Goal: Use online tool/utility: Utilize a website feature to perform a specific function

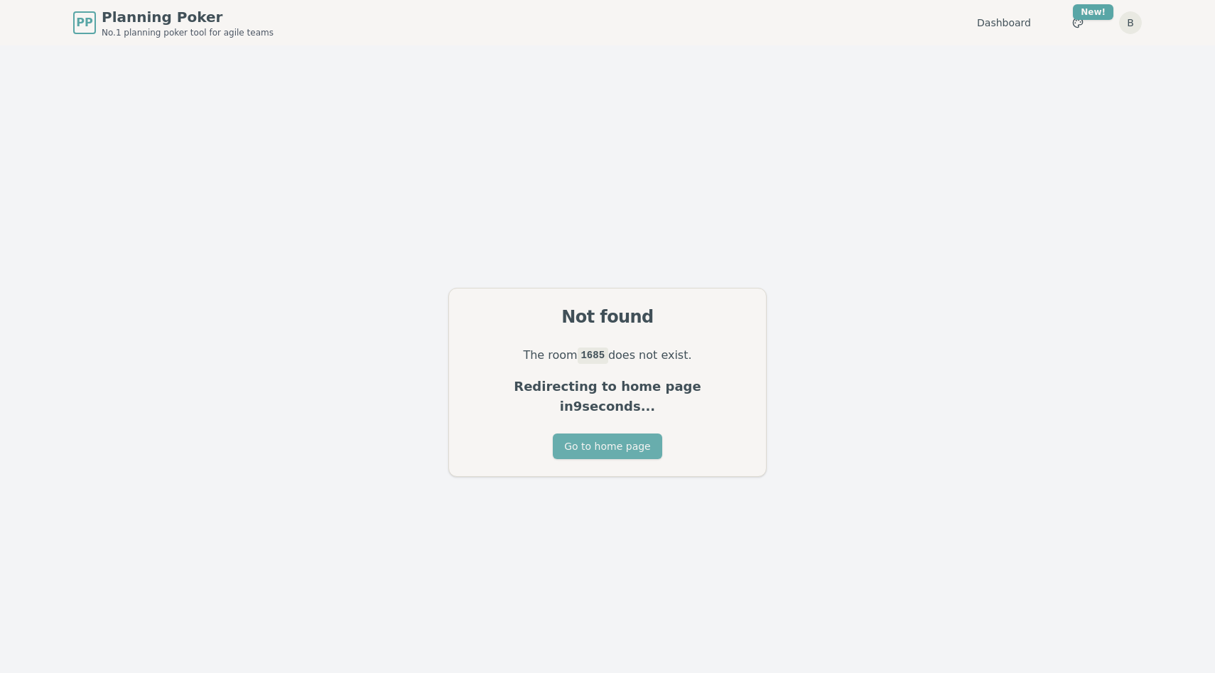
click at [616, 440] on button "Go to home page" at bounding box center [607, 446] width 109 height 26
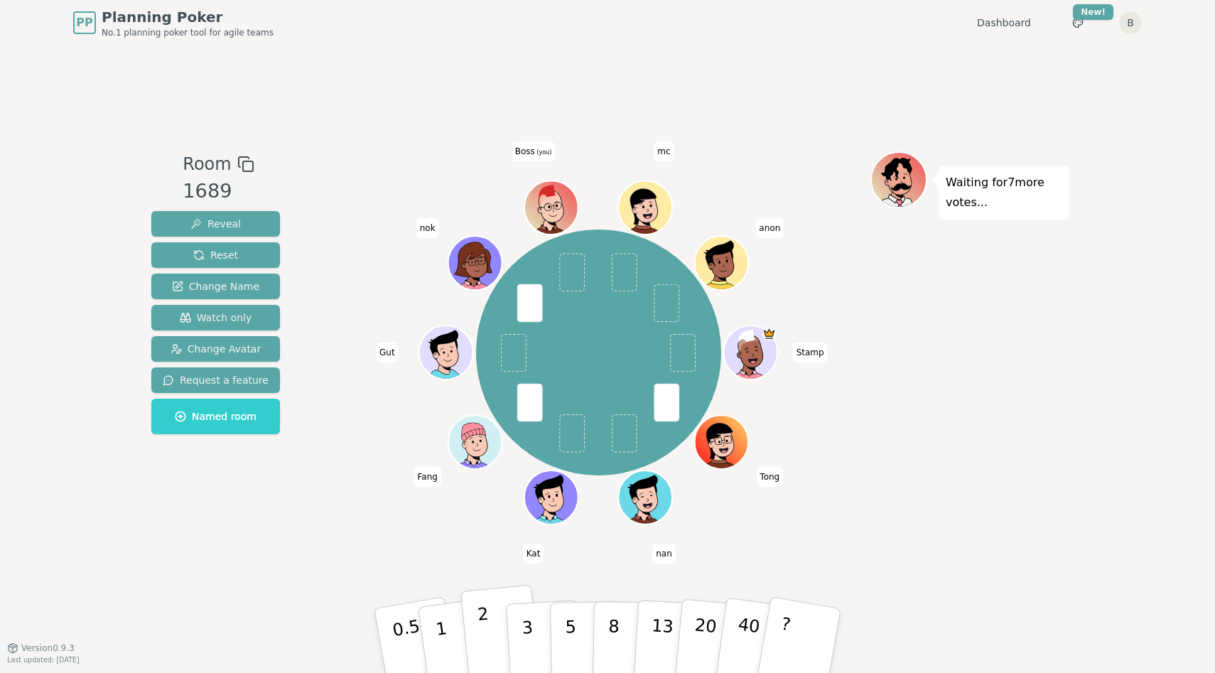
click at [488, 631] on button "2" at bounding box center [500, 641] width 81 height 113
click at [444, 646] on p "1" at bounding box center [443, 642] width 21 height 77
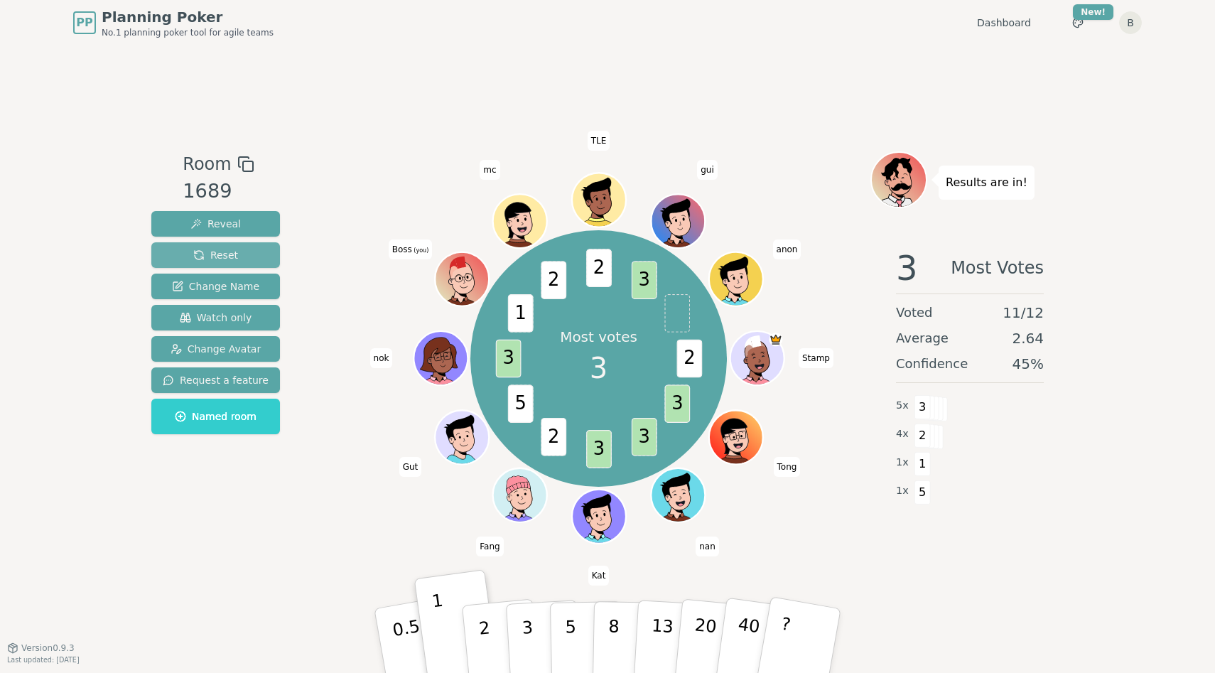
click at [231, 249] on span "Reset" at bounding box center [215, 255] width 45 height 14
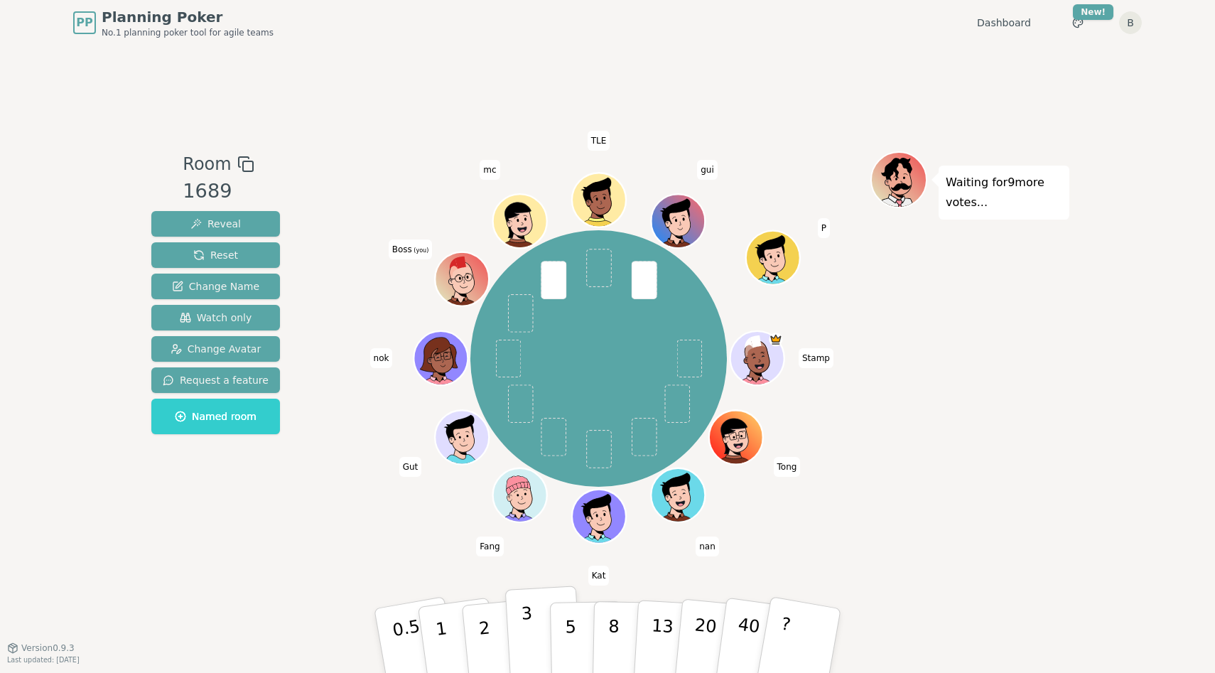
click at [523, 626] on p "3" at bounding box center [529, 641] width 16 height 77
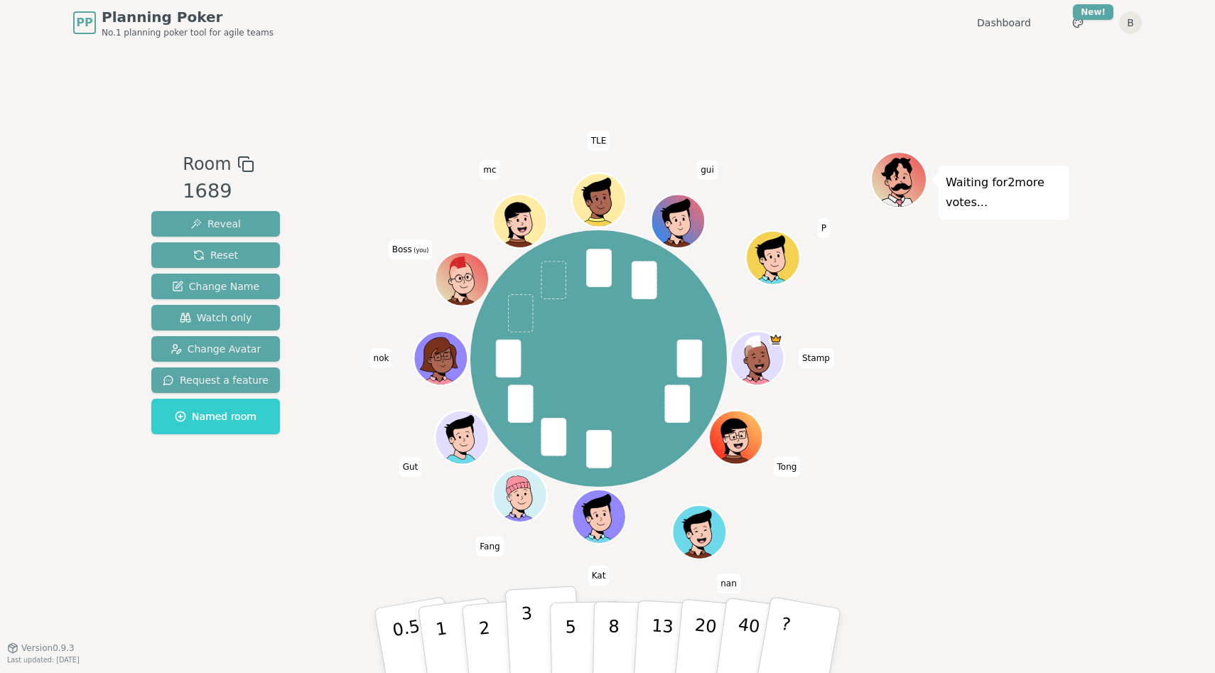
click at [524, 635] on p "3" at bounding box center [529, 641] width 16 height 77
click at [490, 613] on button "2" at bounding box center [500, 641] width 81 height 113
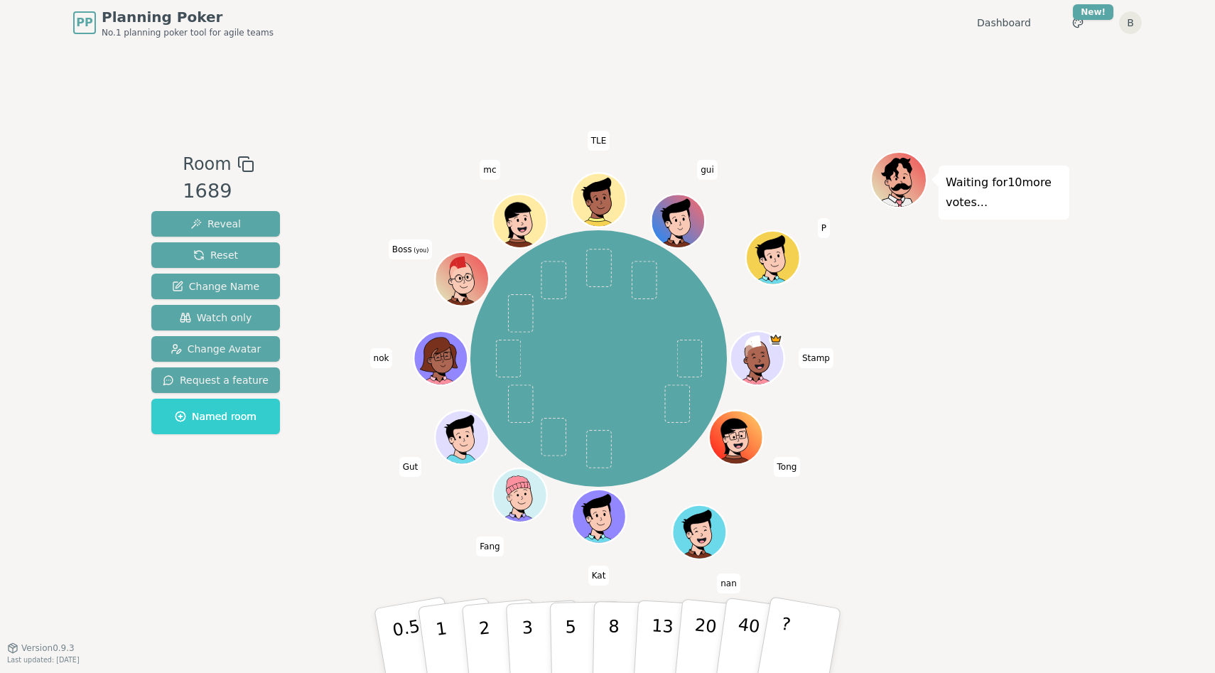
click at [450, 567] on div "Room 1689 Reveal Reset Change Name Watch only Change Avatar Request a feature N…" at bounding box center [607, 346] width 923 height 602
click at [489, 630] on button "2" at bounding box center [500, 641] width 81 height 113
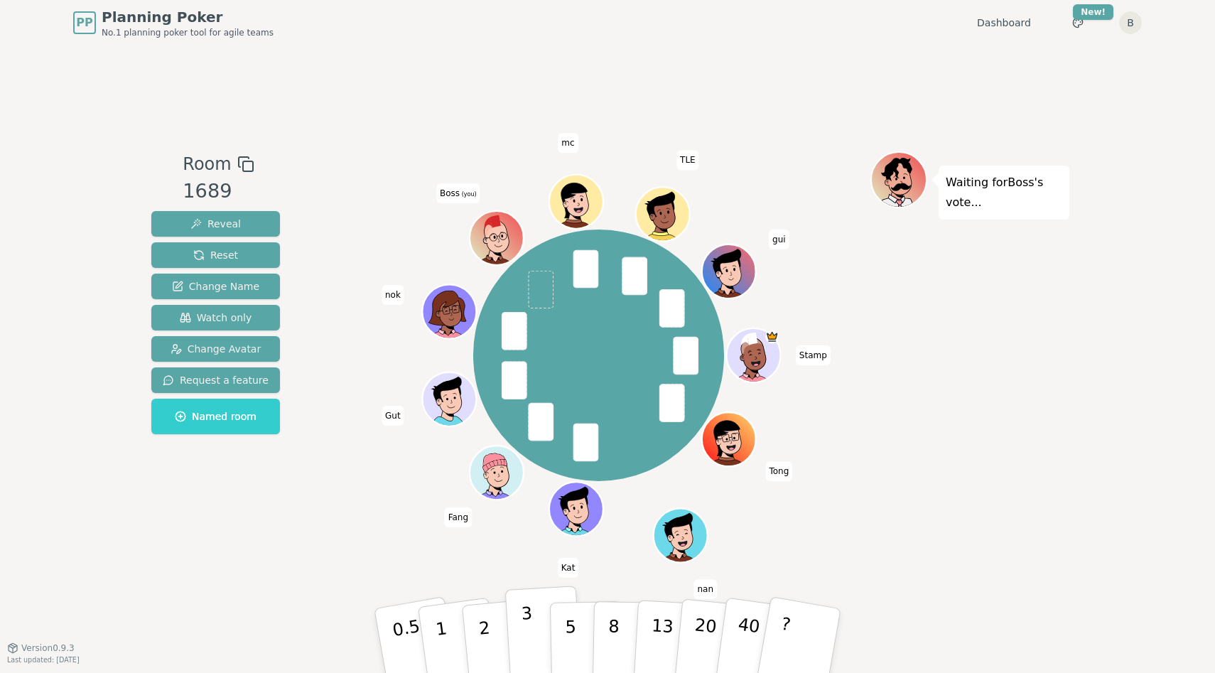
drag, startPoint x: 512, startPoint y: 623, endPoint x: 518, endPoint y: 614, distance: 10.8
click at [511, 623] on button "3" at bounding box center [543, 640] width 77 height 111
drag, startPoint x: 525, startPoint y: 627, endPoint x: 553, endPoint y: 609, distance: 32.9
click at [524, 626] on p "3" at bounding box center [529, 655] width 16 height 77
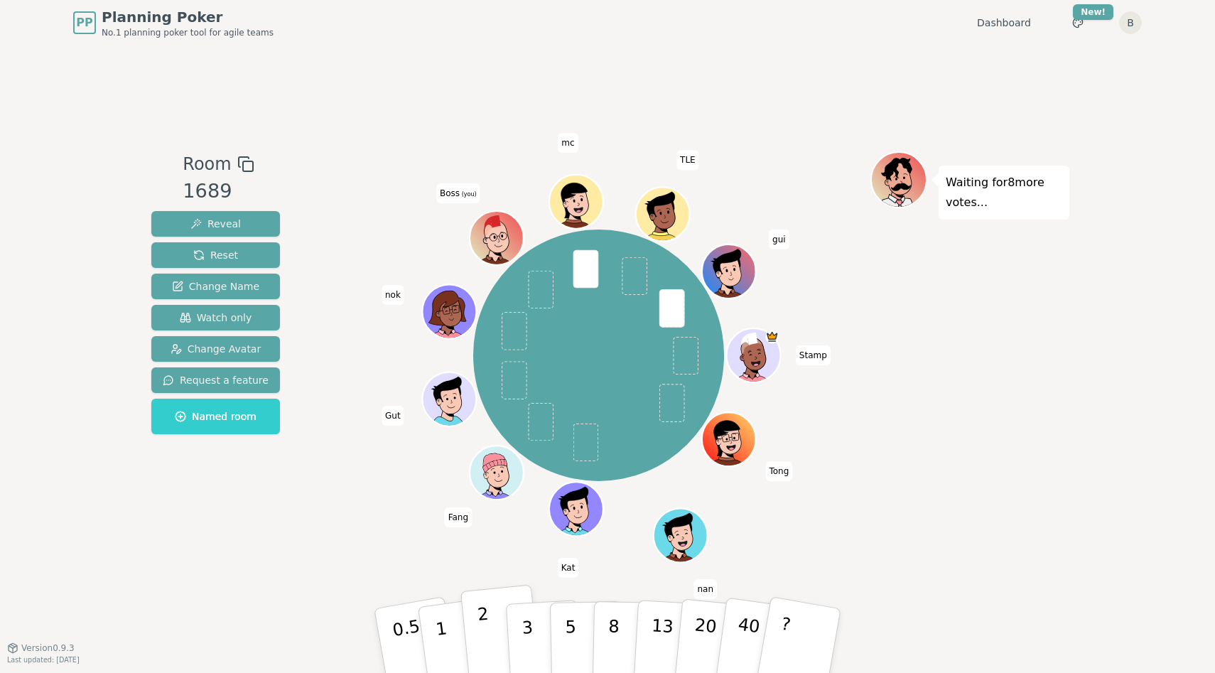
click at [487, 631] on p "2" at bounding box center [486, 642] width 18 height 77
click at [521, 551] on div "Room 1689 Reveal Reset Change Name Watch only Change Avatar Request a feature N…" at bounding box center [607, 346] width 923 height 602
click at [566, 629] on p "5" at bounding box center [571, 640] width 12 height 77
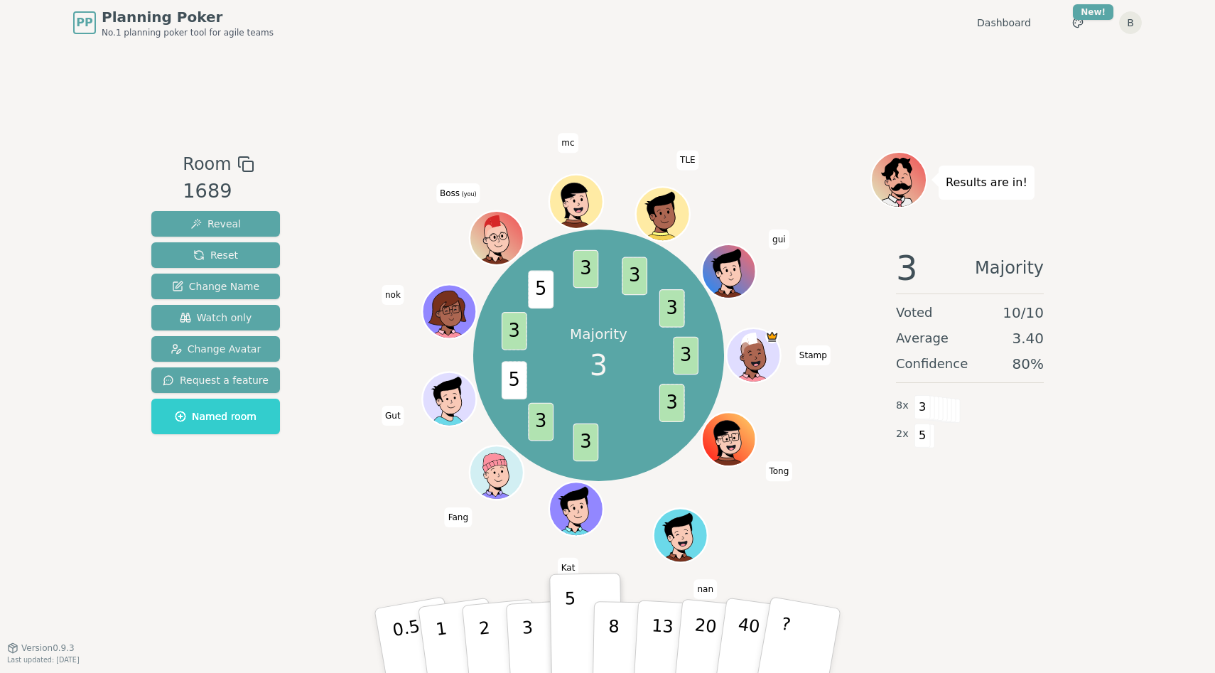
drag, startPoint x: 296, startPoint y: 264, endPoint x: 281, endPoint y: 260, distance: 16.2
click at [288, 261] on div "Room 1689 Reveal Reset Change Name Watch only Change Avatar Request a feature N…" at bounding box center [607, 346] width 923 height 391
click at [239, 256] on button "Reset" at bounding box center [215, 255] width 129 height 26
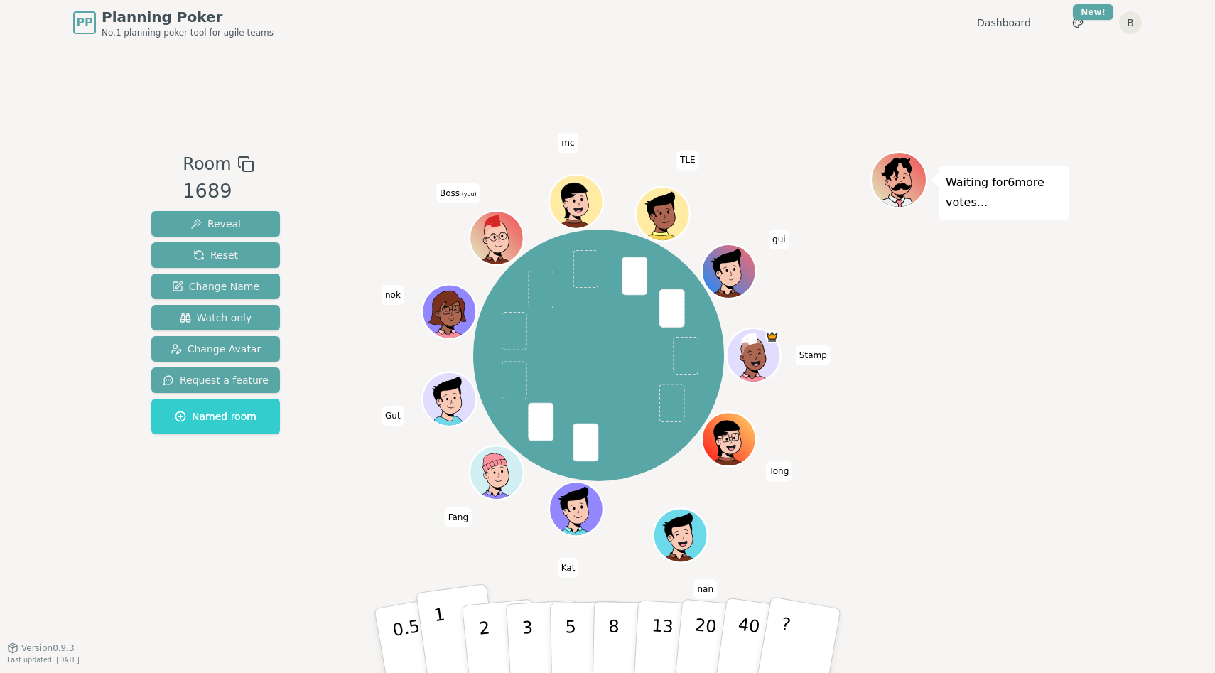
click at [460, 624] on button "1" at bounding box center [457, 640] width 85 height 115
click at [531, 632] on p "3" at bounding box center [529, 641] width 16 height 77
click at [570, 641] on p "5" at bounding box center [571, 640] width 12 height 77
click at [575, 631] on button "5" at bounding box center [586, 641] width 73 height 108
click at [527, 626] on p "3" at bounding box center [529, 641] width 16 height 77
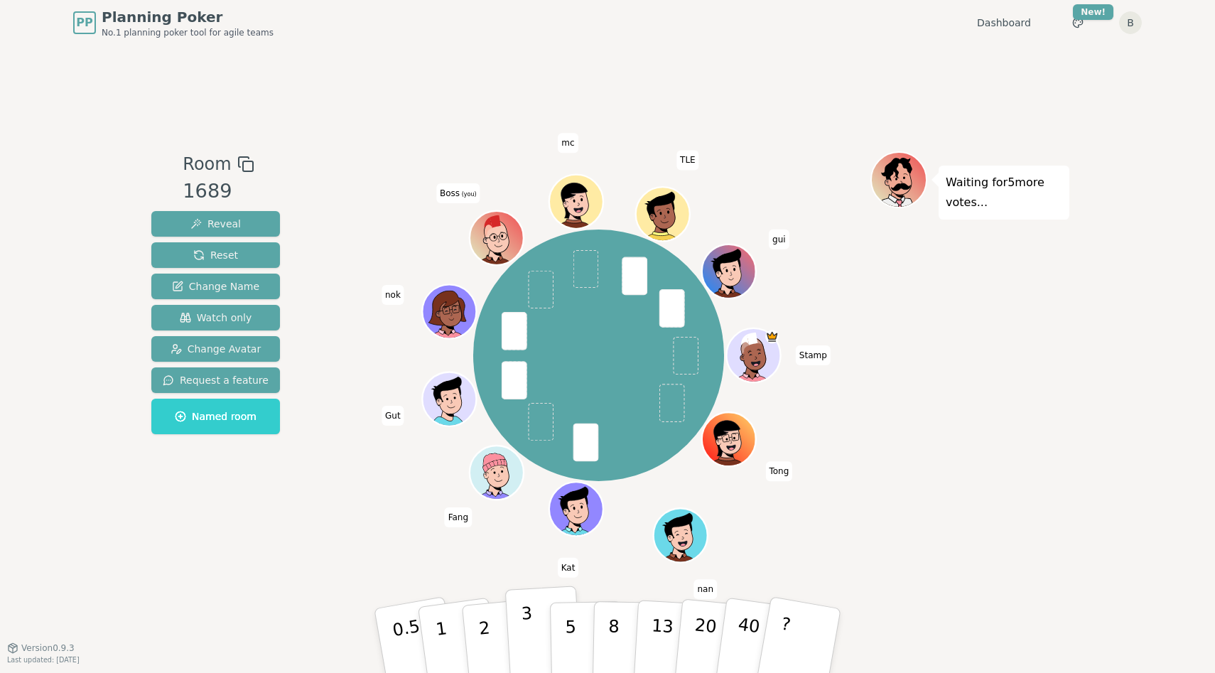
click at [519, 650] on button "3" at bounding box center [543, 640] width 77 height 111
click at [566, 633] on p "5" at bounding box center [571, 640] width 12 height 77
click at [534, 636] on button "3" at bounding box center [543, 640] width 77 height 111
click at [482, 637] on p "2" at bounding box center [486, 642] width 18 height 77
drag, startPoint x: 535, startPoint y: 636, endPoint x: 570, endPoint y: 635, distance: 34.8
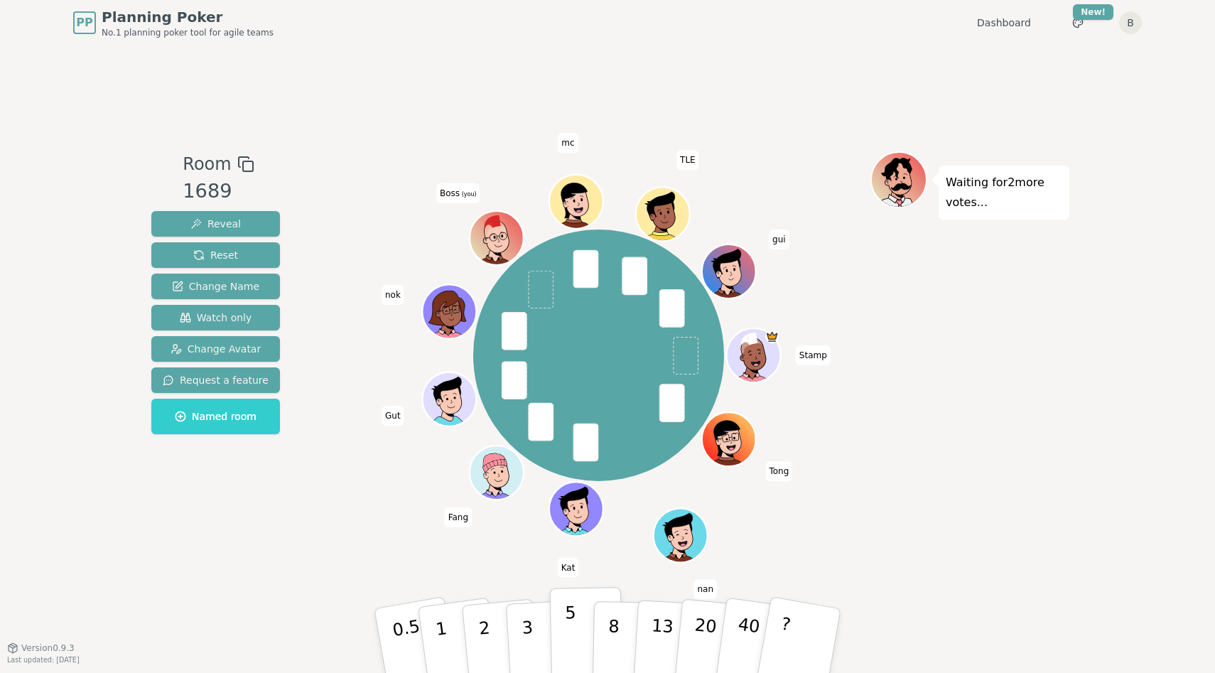
click at [570, 635] on div "0.5 1 2 3 5 8 13 20 40 ?" at bounding box center [607, 641] width 426 height 50
drag, startPoint x: 531, startPoint y: 634, endPoint x: 541, endPoint y: 633, distance: 10.7
click at [531, 634] on p "3" at bounding box center [529, 641] width 16 height 77
drag, startPoint x: 519, startPoint y: 548, endPoint x: 516, endPoint y: 560, distance: 12.4
click at [518, 548] on div "Room 1689 Reveal Reset Change Name Watch only Change Avatar Request a feature N…" at bounding box center [607, 346] width 923 height 602
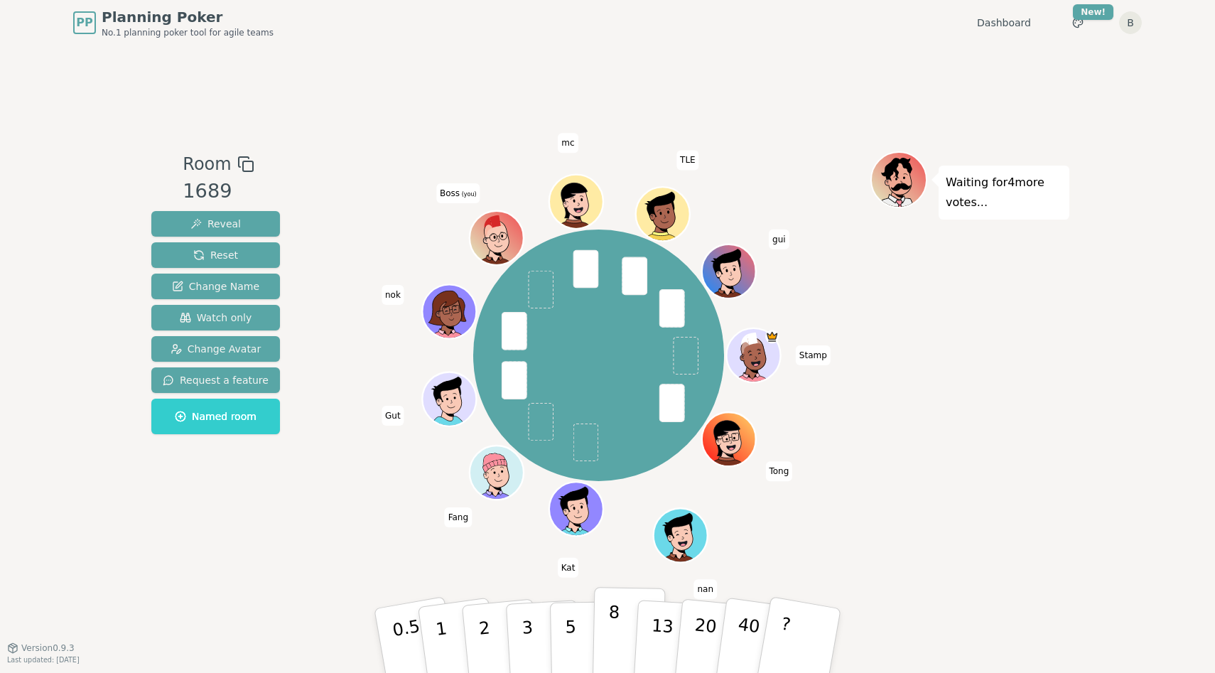
click at [613, 633] on p "8" at bounding box center [613, 640] width 12 height 77
click at [616, 628] on p "8" at bounding box center [613, 640] width 12 height 77
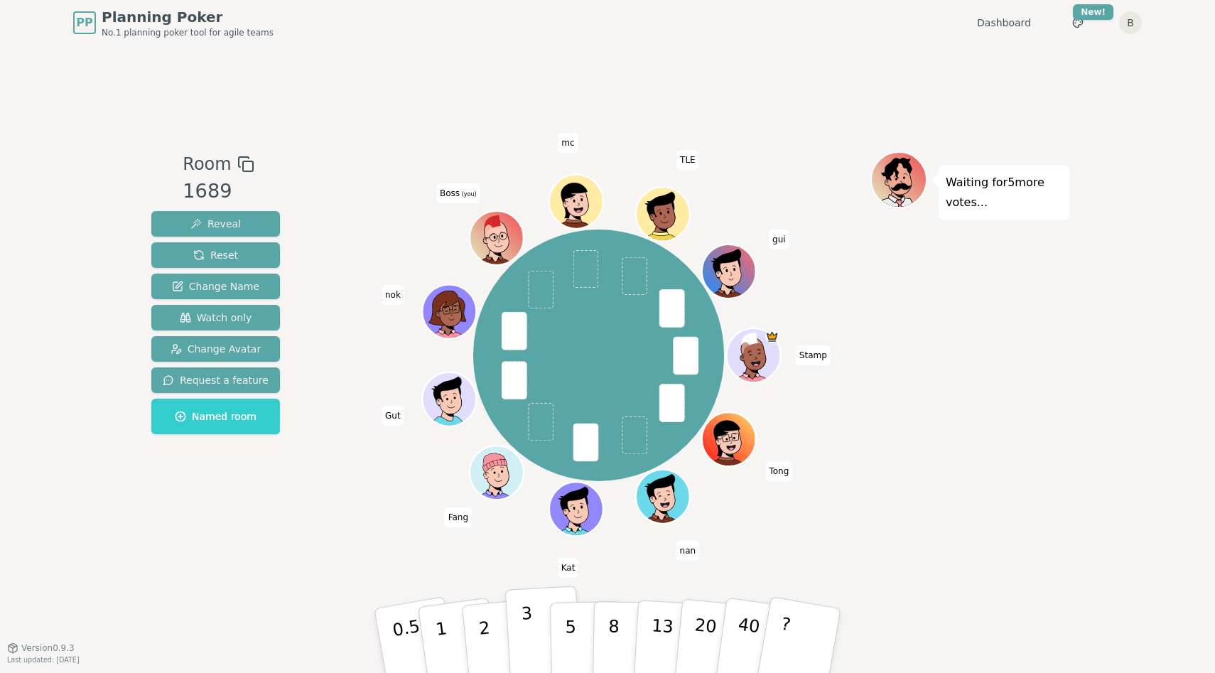
click at [545, 634] on button "3" at bounding box center [543, 640] width 77 height 111
